Goal: Task Accomplishment & Management: Manage account settings

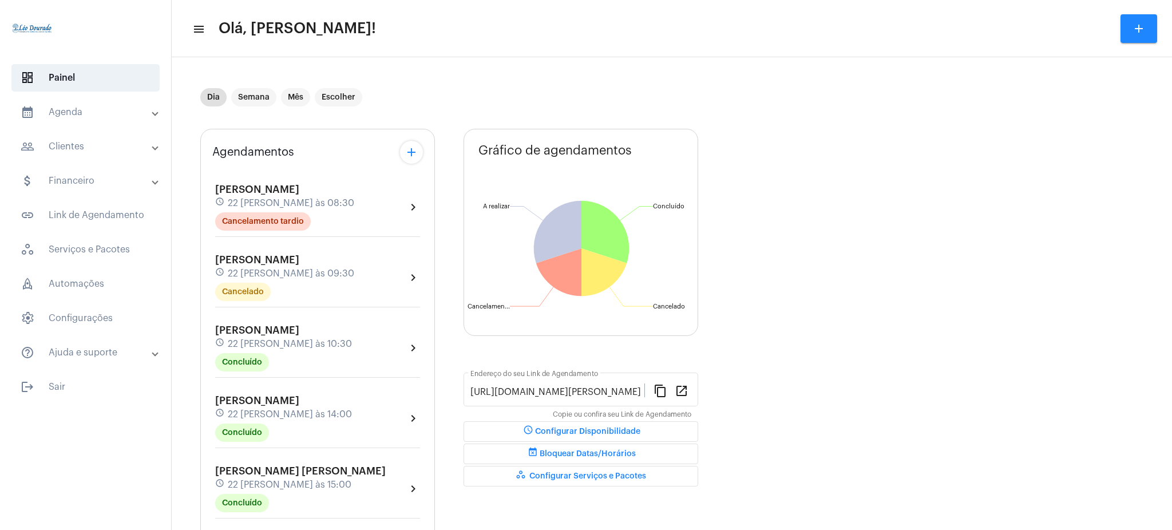
click at [59, 122] on mat-expansion-panel-header "calendar_month_outlined Agenda" at bounding box center [89, 111] width 164 height 27
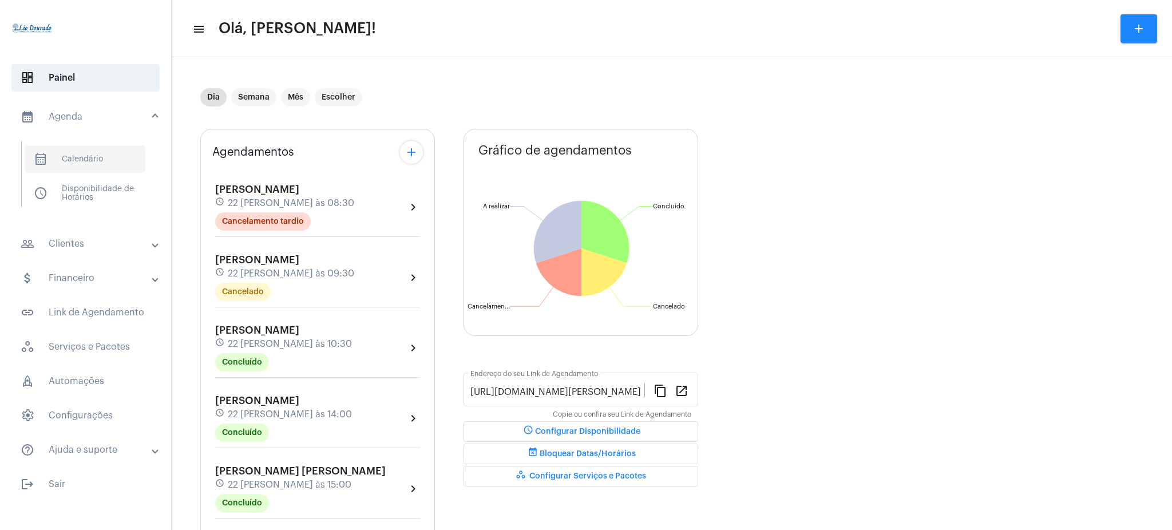
click at [75, 154] on span "calendar_month_outlined Calendário" at bounding box center [85, 158] width 121 height 27
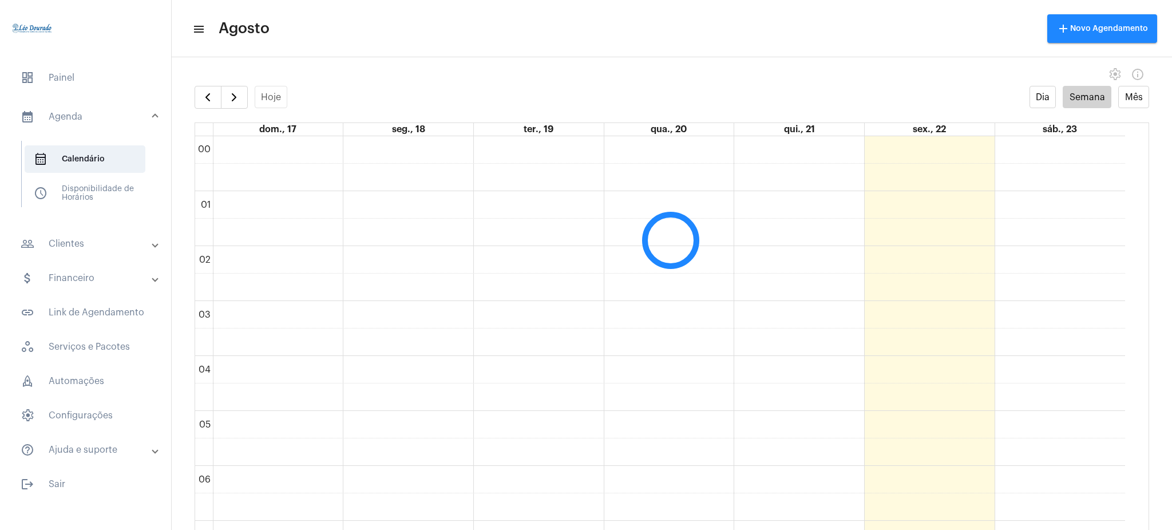
scroll to position [330, 0]
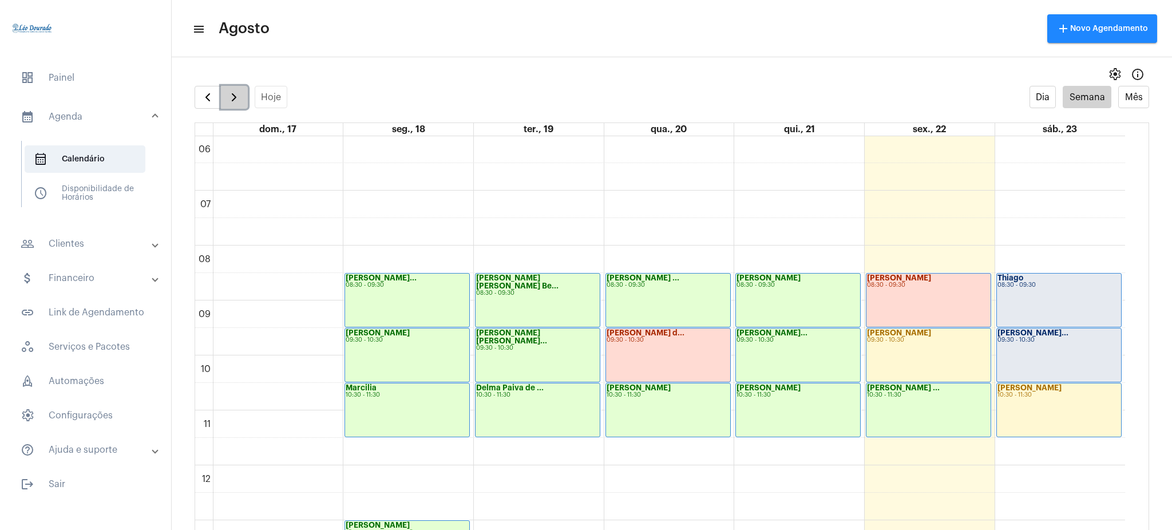
click at [232, 97] on span "button" at bounding box center [234, 97] width 14 height 14
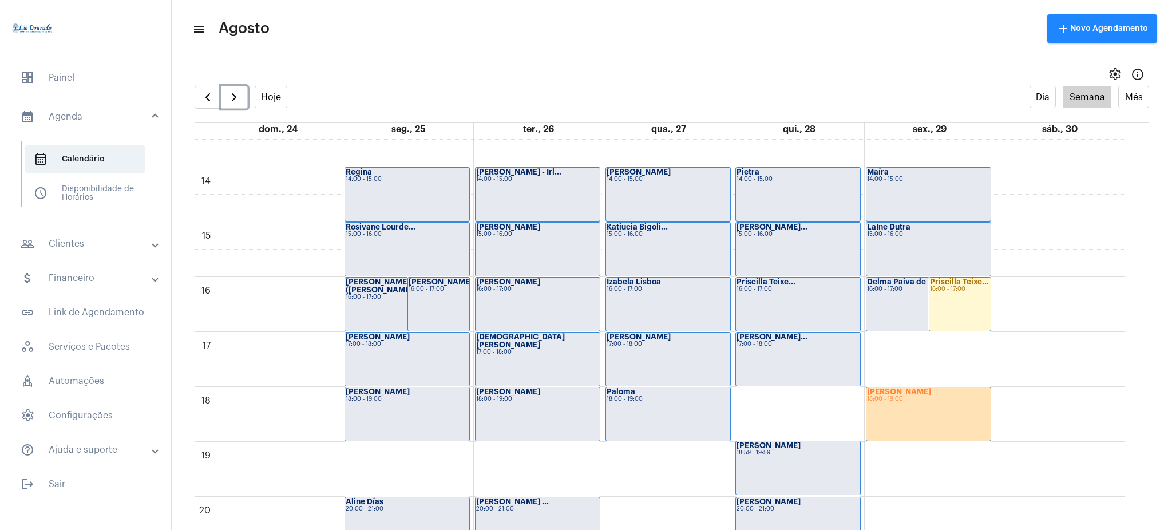
scroll to position [901, 0]
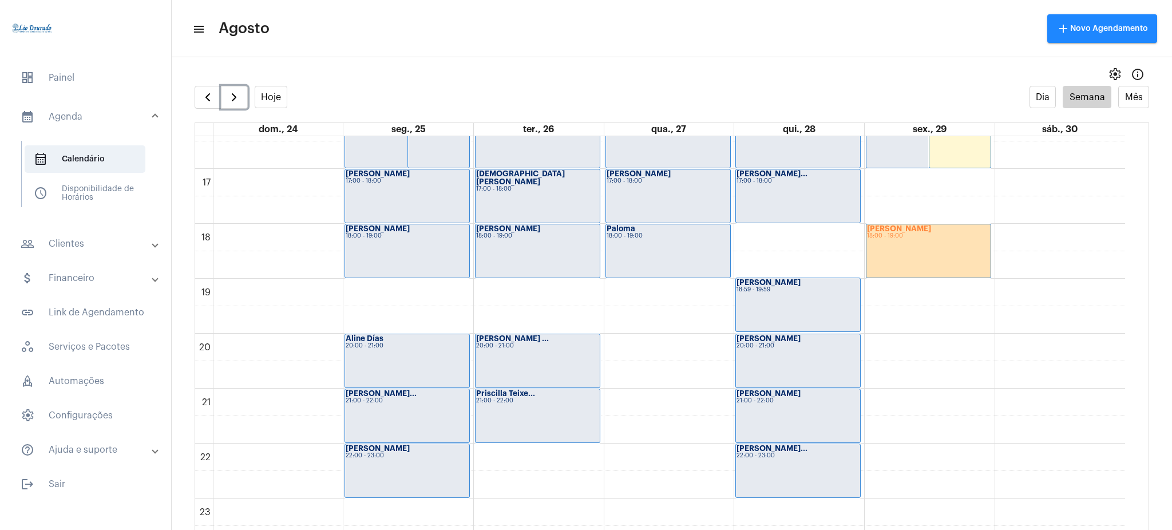
click at [914, 251] on div "[PERSON_NAME] 18:00 - 19:00" at bounding box center [928, 250] width 124 height 53
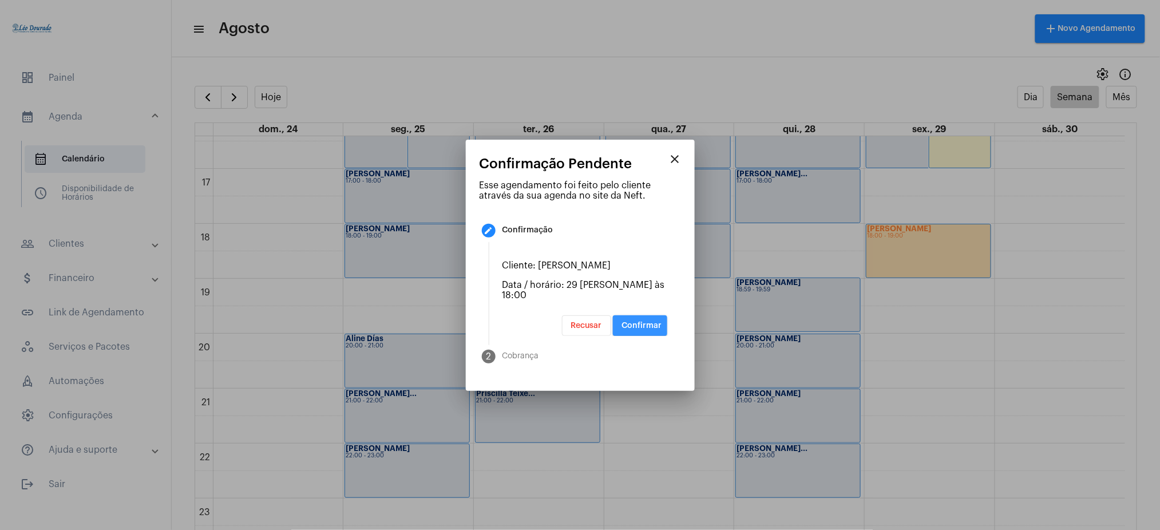
click at [641, 321] on span "Confirmar" at bounding box center [642, 325] width 40 height 8
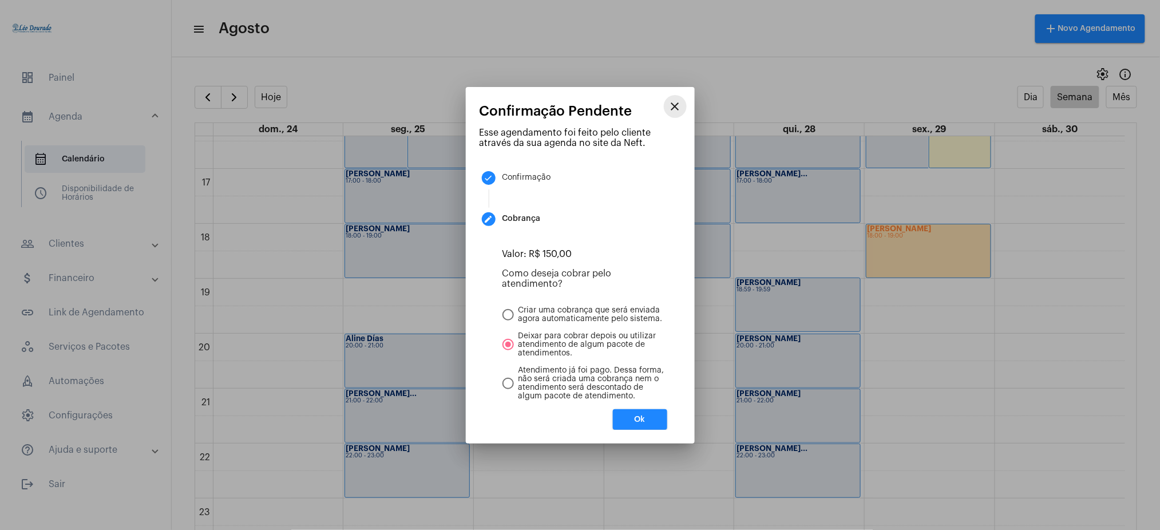
click at [674, 110] on mat-icon "close" at bounding box center [675, 107] width 14 height 14
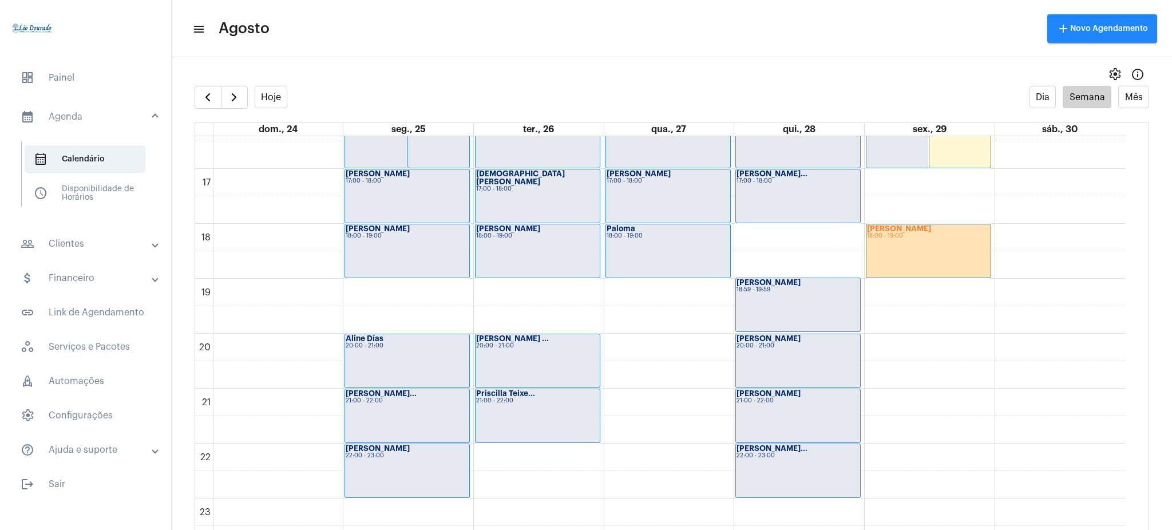
click at [101, 257] on mat-expansion-panel-header "people_outline Clientes" at bounding box center [89, 243] width 164 height 27
click at [105, 199] on span "people_outline Meus Clientes" at bounding box center [85, 195] width 121 height 27
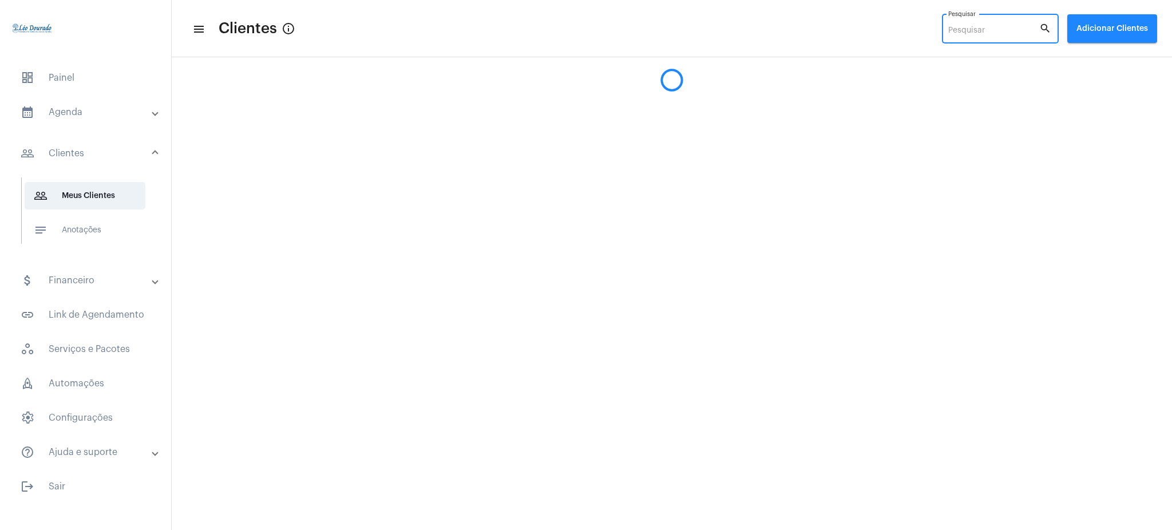
click at [971, 34] on input "Pesquisar" at bounding box center [993, 30] width 91 height 9
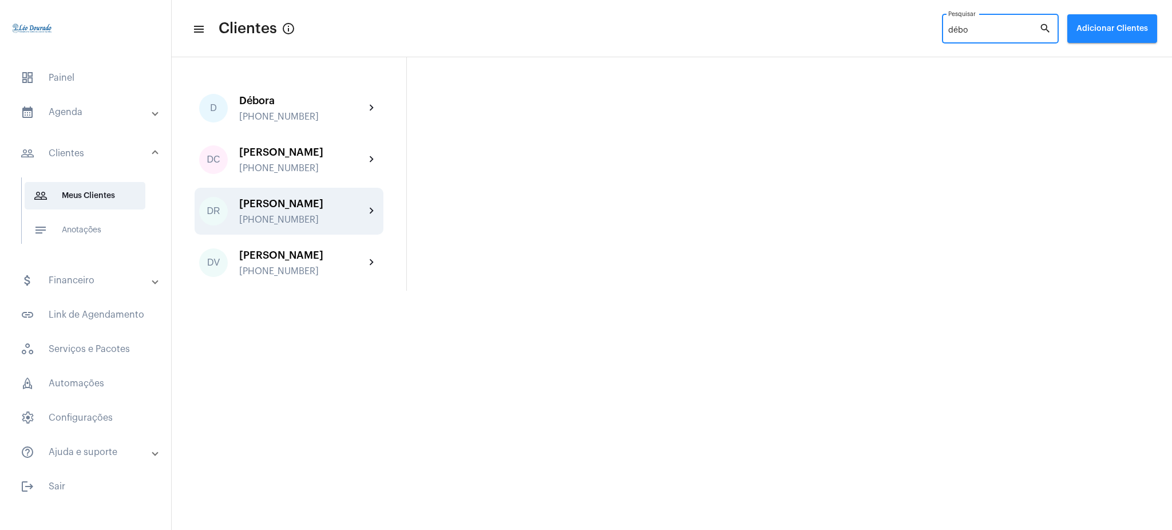
type input "débo"
click at [370, 207] on mat-icon "chevron_right" at bounding box center [372, 211] width 14 height 14
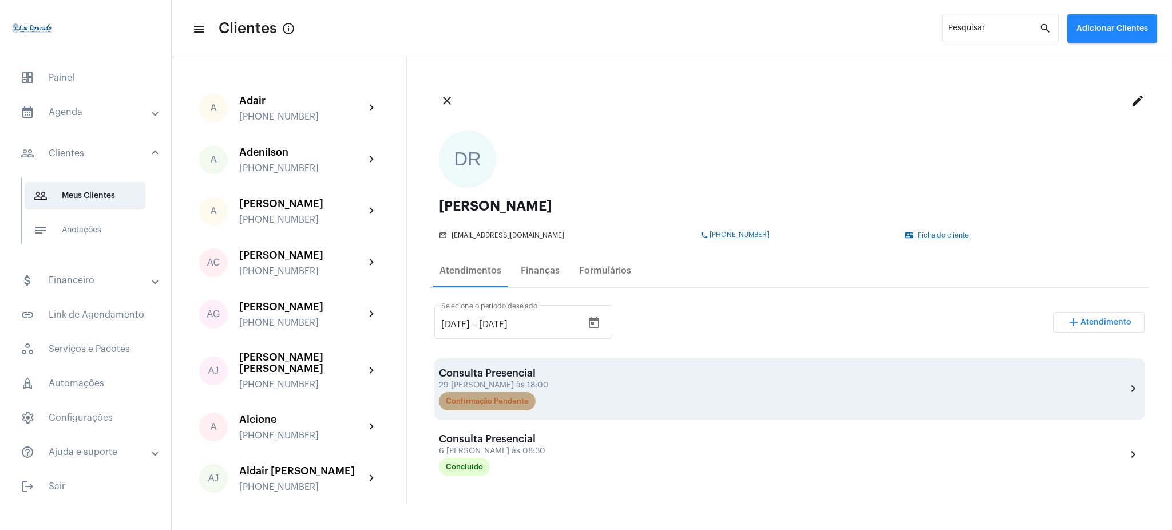
click at [473, 402] on mat-chip "Confirmação Pendente" at bounding box center [487, 401] width 97 height 18
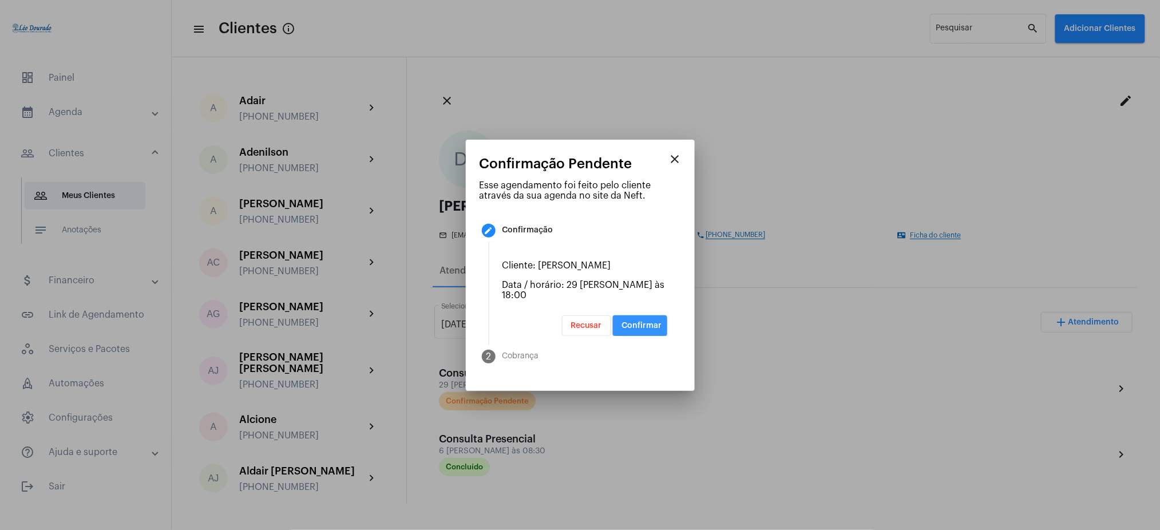
click at [630, 321] on span "Confirmar" at bounding box center [642, 325] width 40 height 8
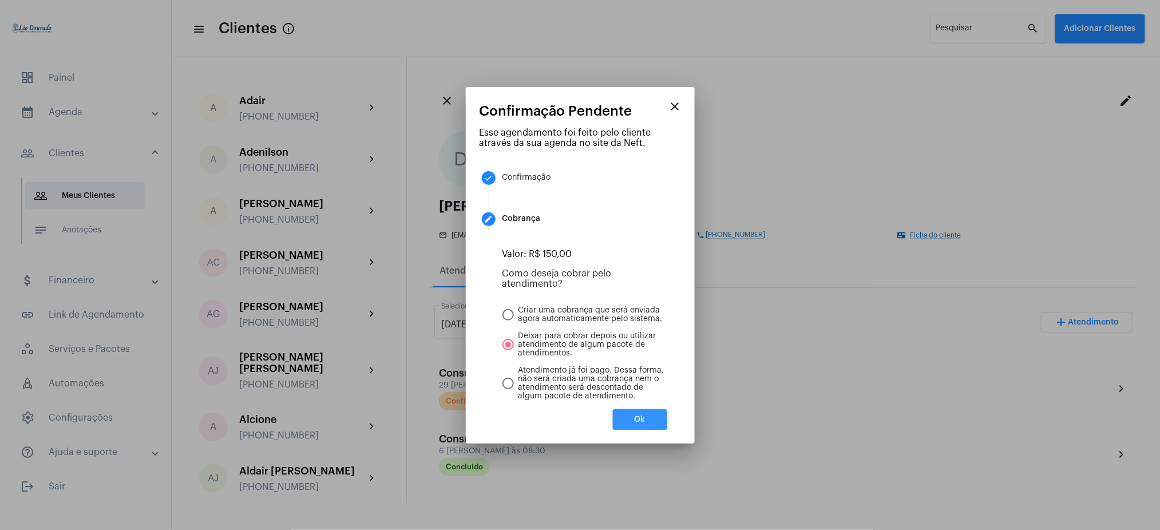
click at [645, 419] on span "Ok" at bounding box center [639, 419] width 11 height 8
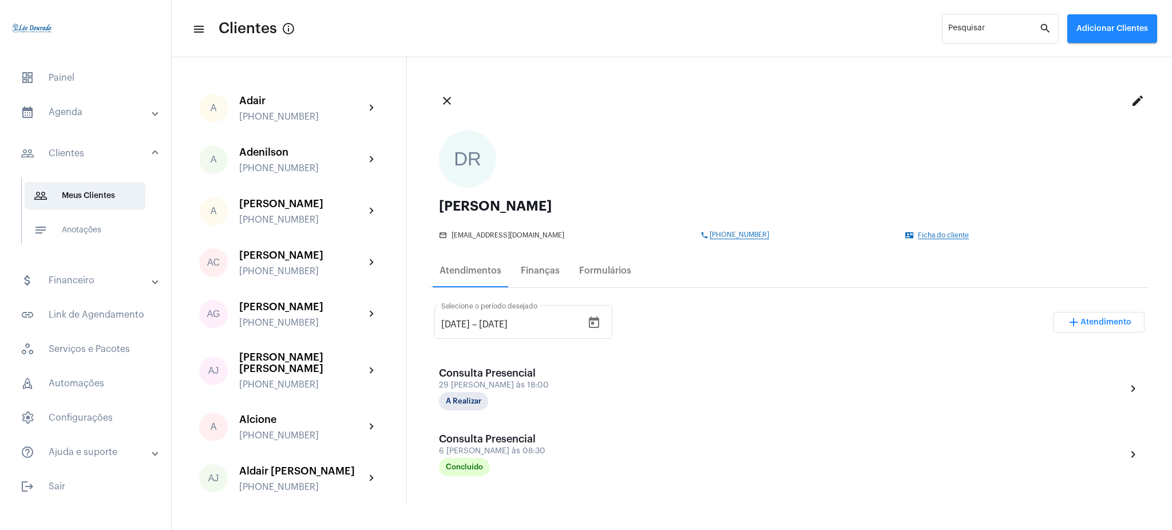
click at [106, 124] on mat-expansion-panel-header "calendar_month_outlined Agenda" at bounding box center [89, 111] width 164 height 27
click at [123, 164] on span "calendar_month_outlined Calendário" at bounding box center [85, 158] width 121 height 27
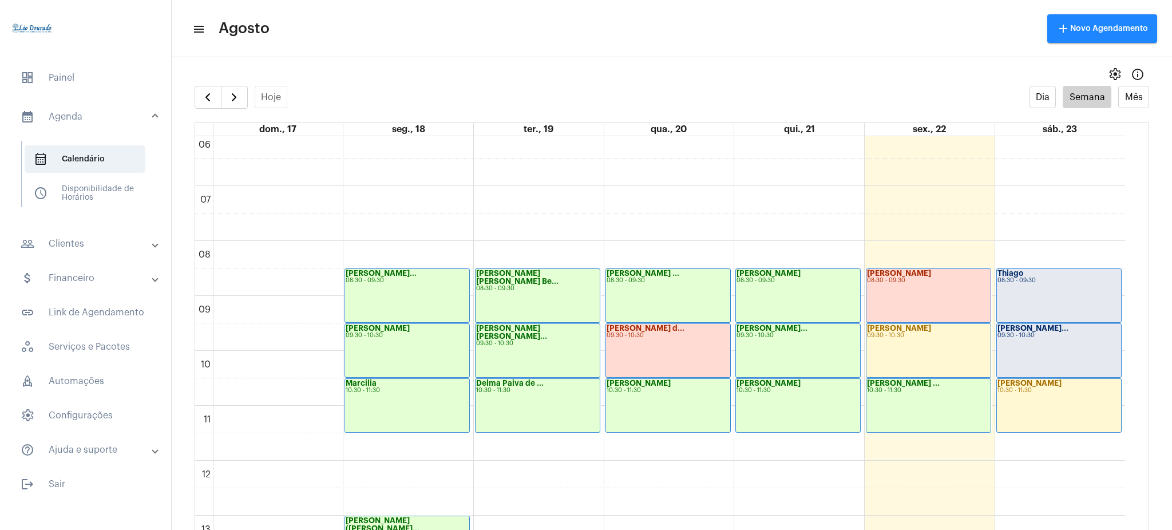
scroll to position [336, 0]
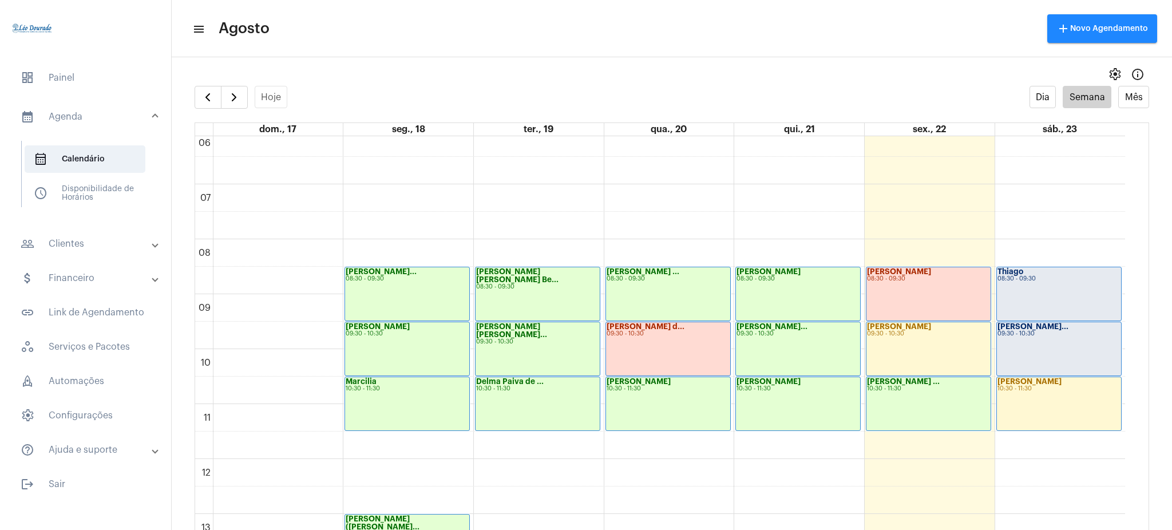
drag, startPoint x: 1121, startPoint y: 315, endPoint x: 1129, endPoint y: 346, distance: 31.4
click at [1129, 346] on div "00 01 02 03 04 05 06 07 08 09 10 11 12 13 14 15 16 17 18 19 20 21 22 23 [PERSON…" at bounding box center [671, 344] width 953 height 416
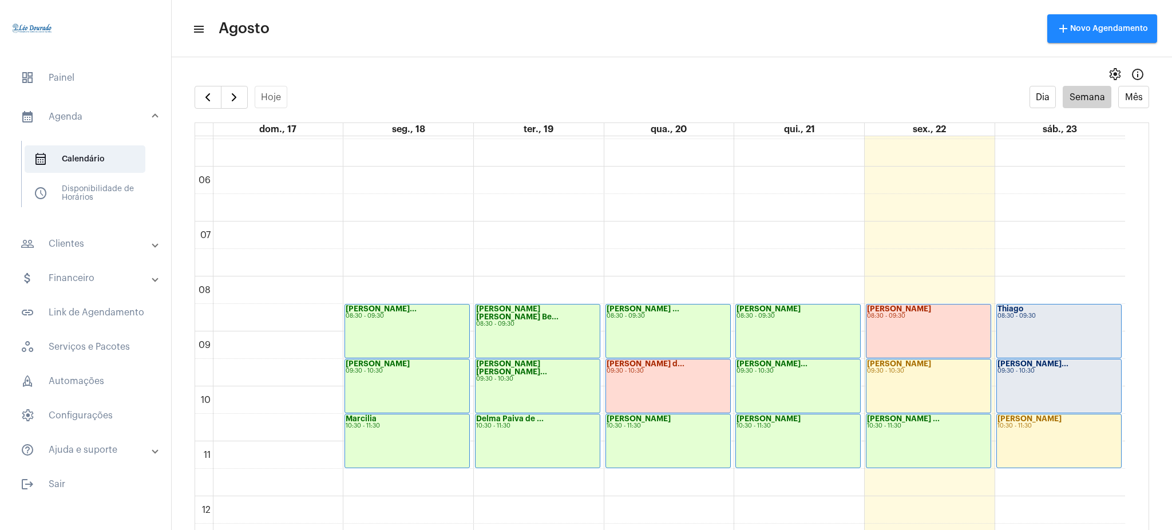
scroll to position [324, 0]
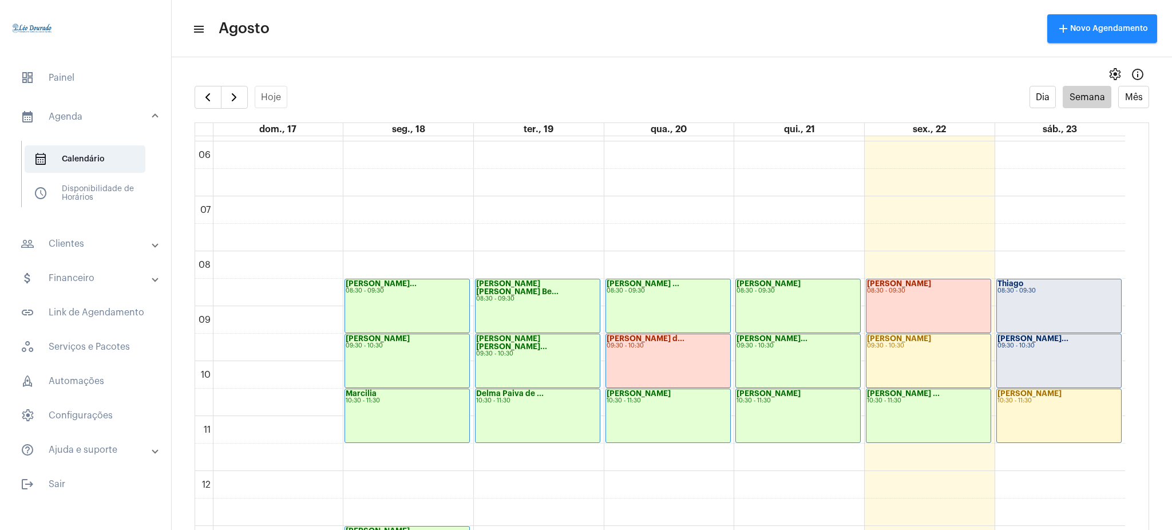
click at [111, 237] on mat-panel-title "people_outline Clientes" at bounding box center [87, 244] width 132 height 14
click at [119, 205] on span "people_outline Meus Clientes" at bounding box center [85, 195] width 121 height 27
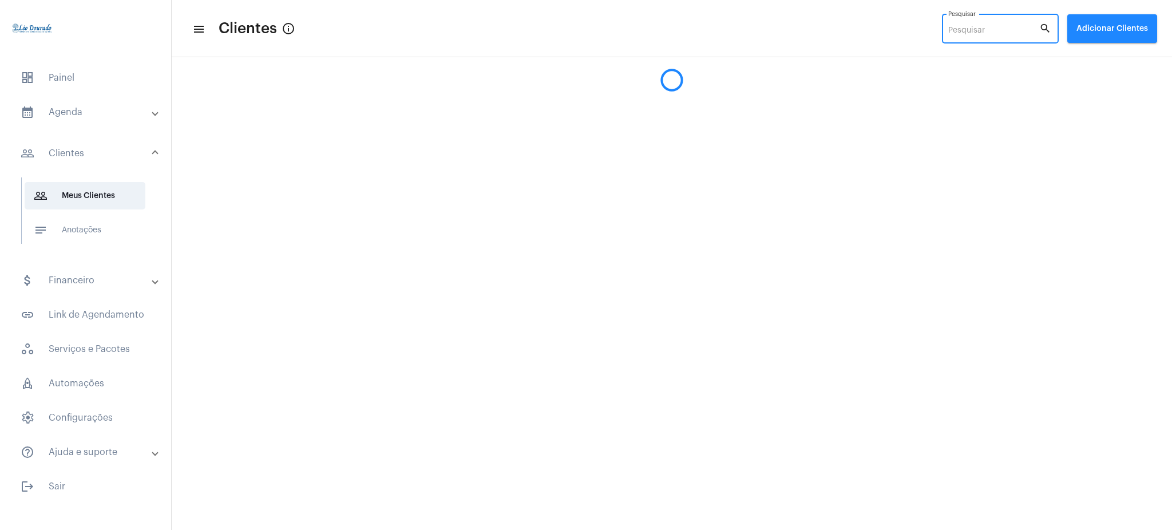
click at [1010, 26] on input "Pesquisar" at bounding box center [993, 30] width 91 height 9
type input "4"
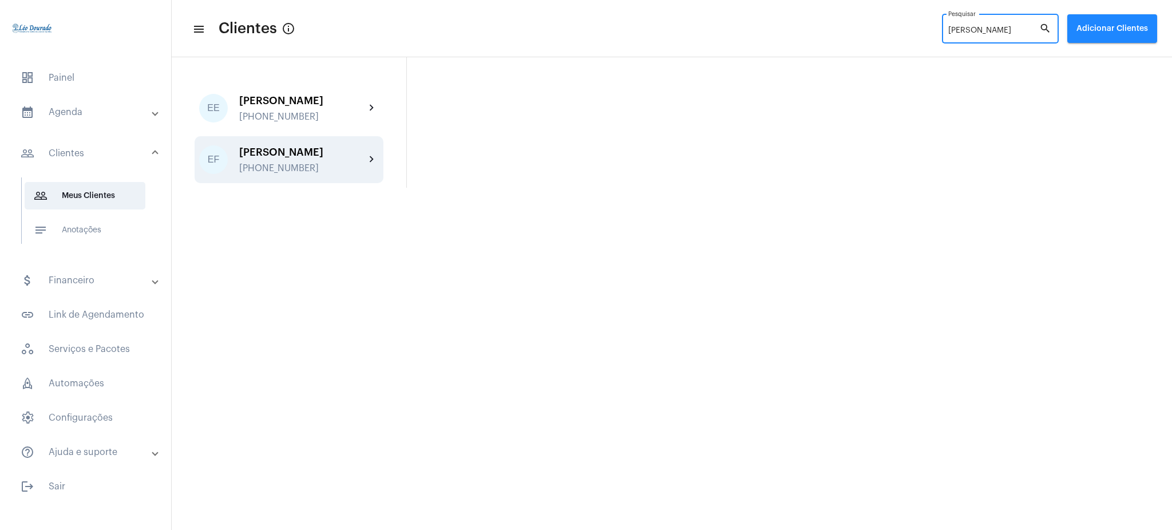
type input "[PERSON_NAME]"
click at [352, 170] on div "[PERSON_NAME] [PHONE_NUMBER]" at bounding box center [302, 159] width 126 height 27
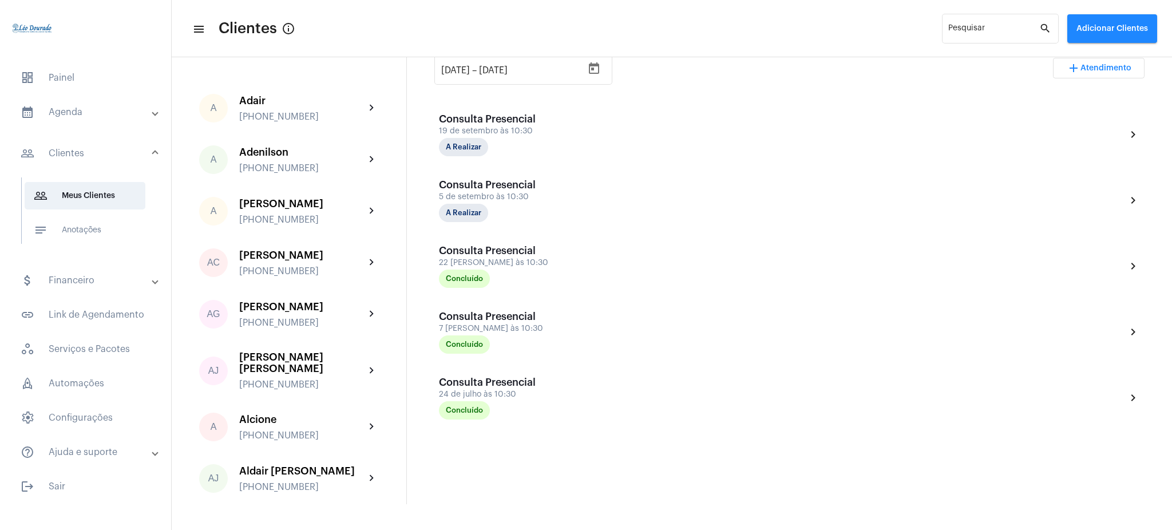
scroll to position [253, 0]
click at [995, 35] on input "Pesquisar" at bounding box center [993, 30] width 91 height 9
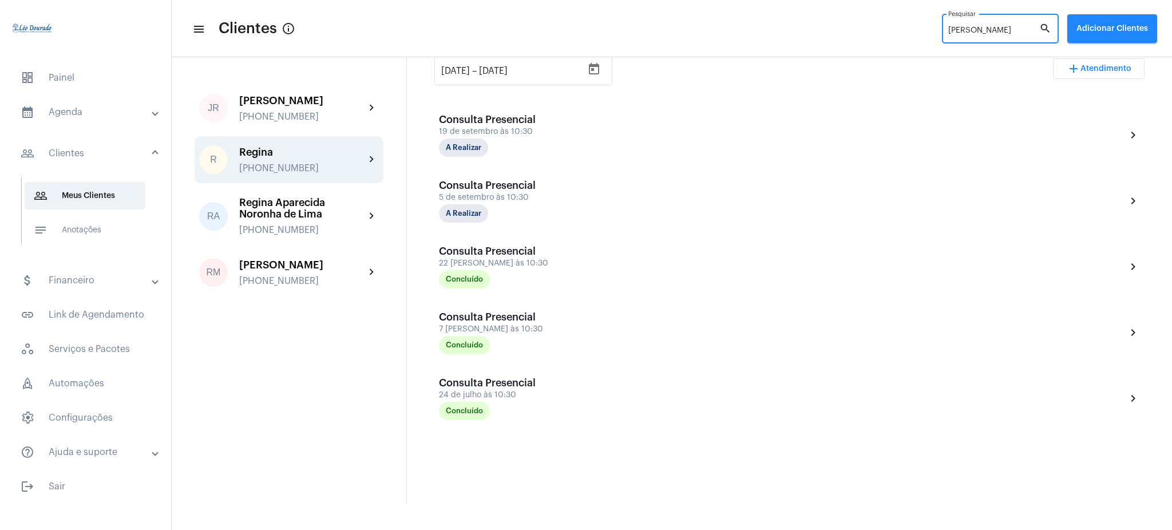
type input "[PERSON_NAME]"
click at [370, 151] on div "R [PERSON_NAME] [PHONE_NUMBER] chevron_right" at bounding box center [288, 159] width 189 height 47
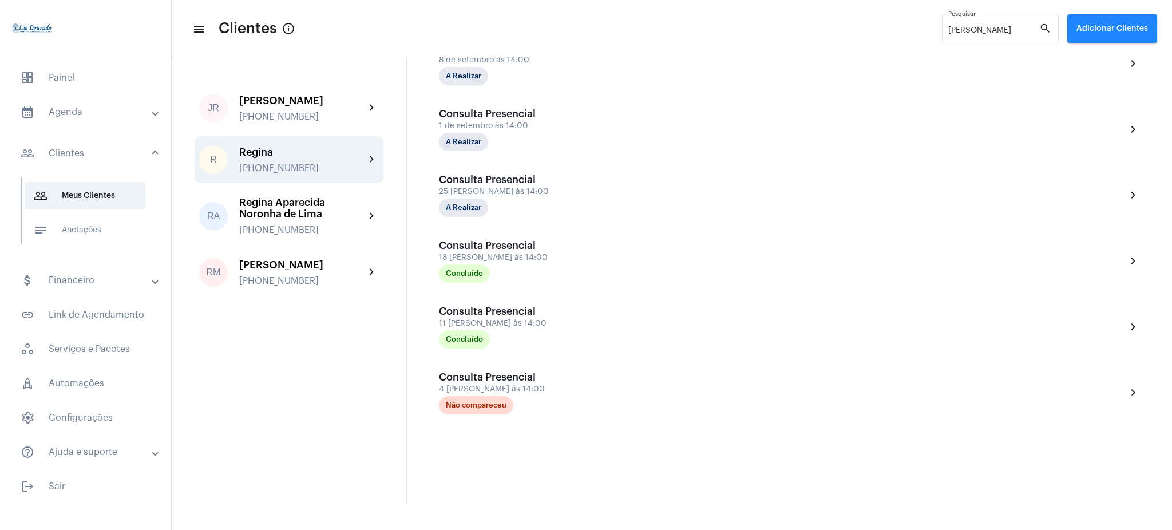
scroll to position [471, 0]
